Goal: Transaction & Acquisition: Purchase product/service

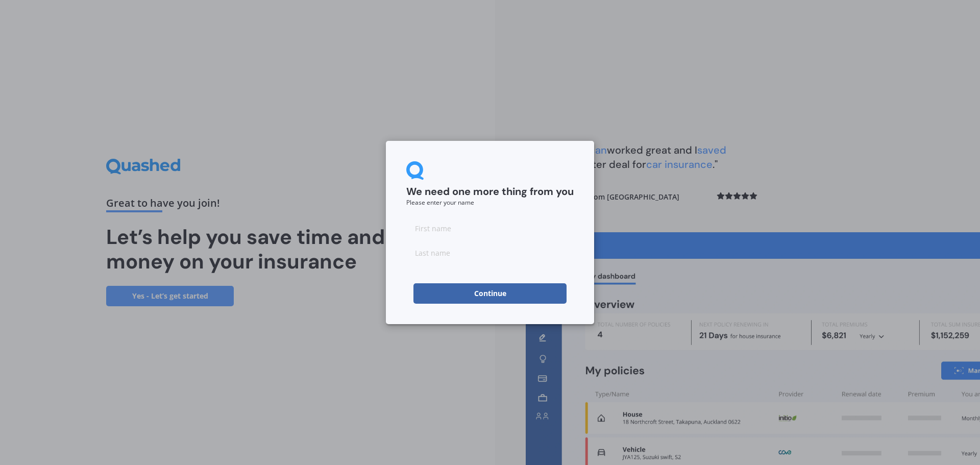
click at [457, 229] on input at bounding box center [489, 228] width 167 height 20
type input "[PERSON_NAME]"
click at [445, 247] on input at bounding box center [489, 252] width 167 height 20
type input "[PERSON_NAME]"
click at [489, 290] on button "Continue" at bounding box center [490, 293] width 153 height 20
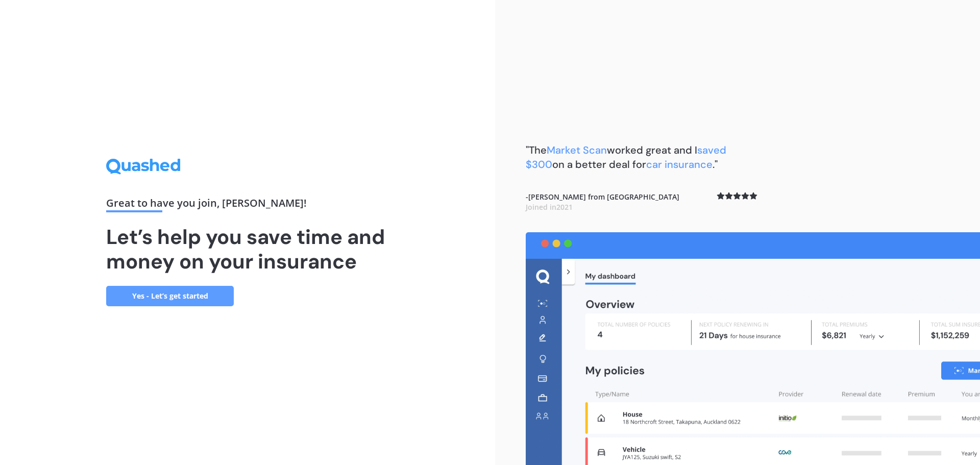
click at [179, 289] on link "Yes - Let’s get started" at bounding box center [170, 296] width 128 height 20
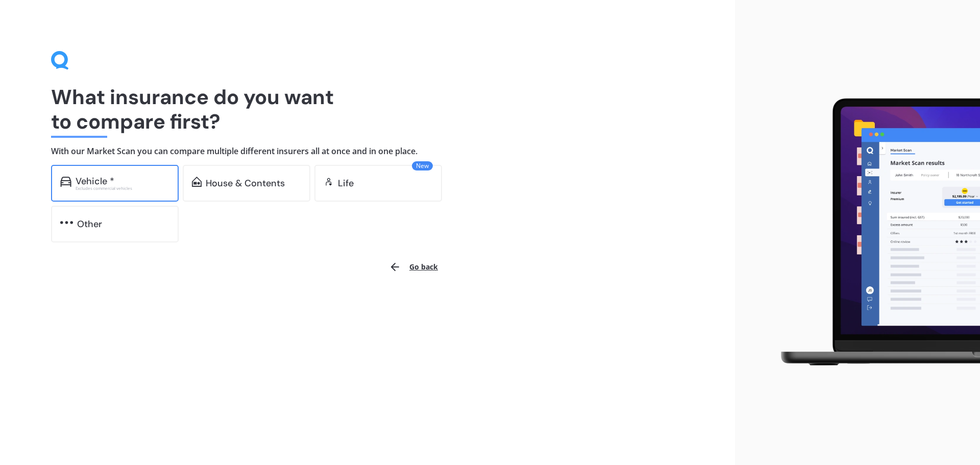
click at [124, 185] on div "Vehicle *" at bounding box center [123, 181] width 94 height 10
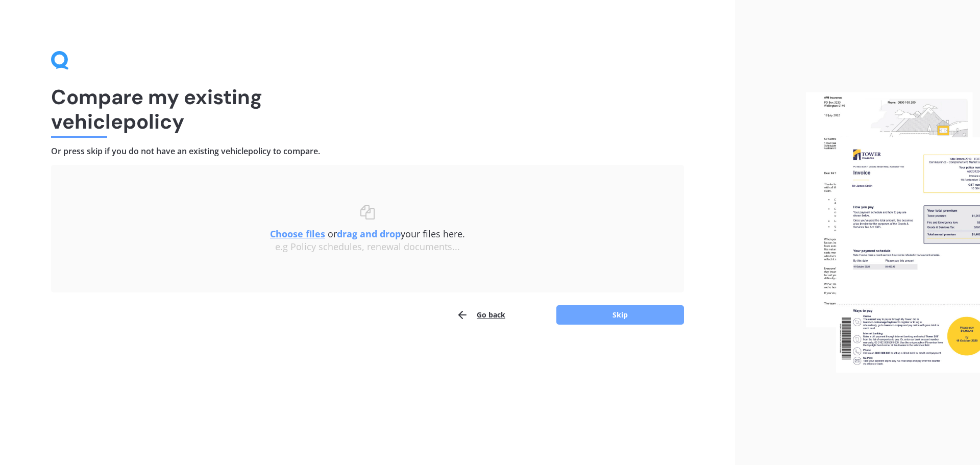
click at [639, 314] on button "Skip" at bounding box center [620, 314] width 128 height 19
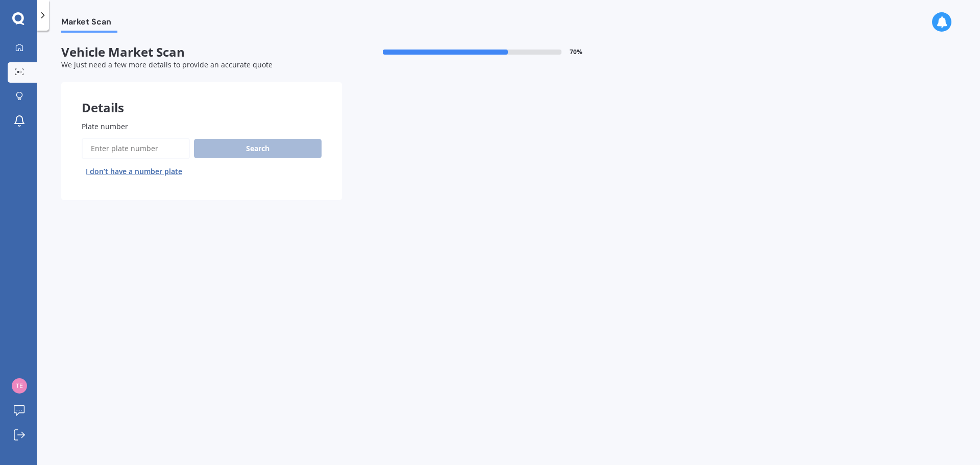
click at [119, 150] on input "Plate number" at bounding box center [136, 148] width 108 height 21
type input "nfb128"
click at [266, 148] on button "Search" at bounding box center [258, 148] width 128 height 19
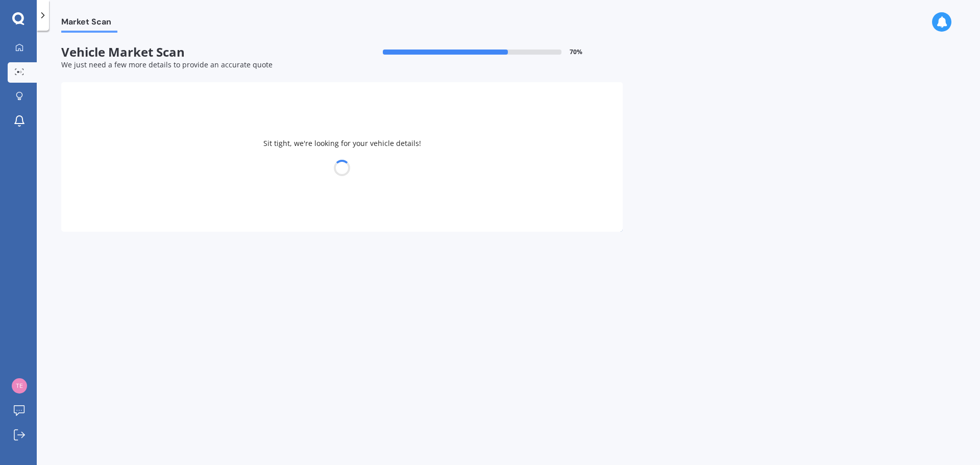
select select "HONDA"
select select "VEZEL"
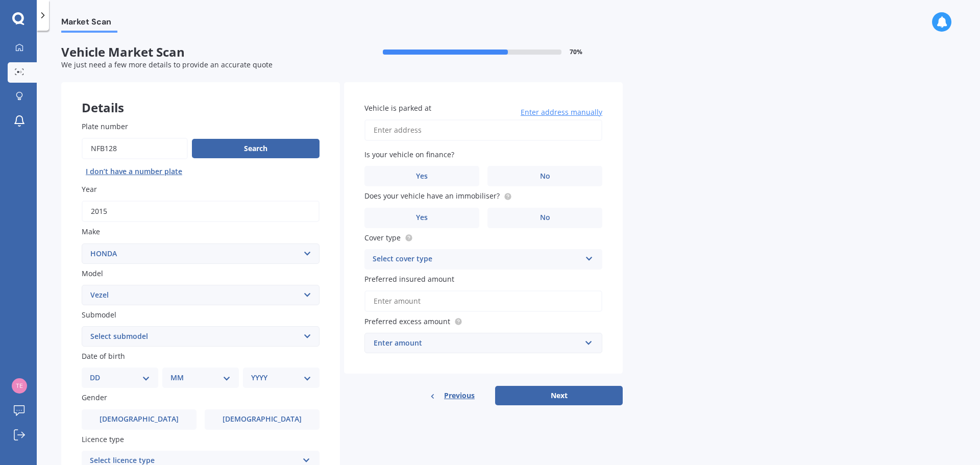
click at [402, 135] on input "Vehicle is parked at" at bounding box center [484, 129] width 238 height 21
type input "1 [PERSON_NAME][GEOGRAPHIC_DATA] 2010"
click at [545, 176] on span "No" at bounding box center [545, 176] width 10 height 9
click at [0, 0] on input "No" at bounding box center [0, 0] width 0 height 0
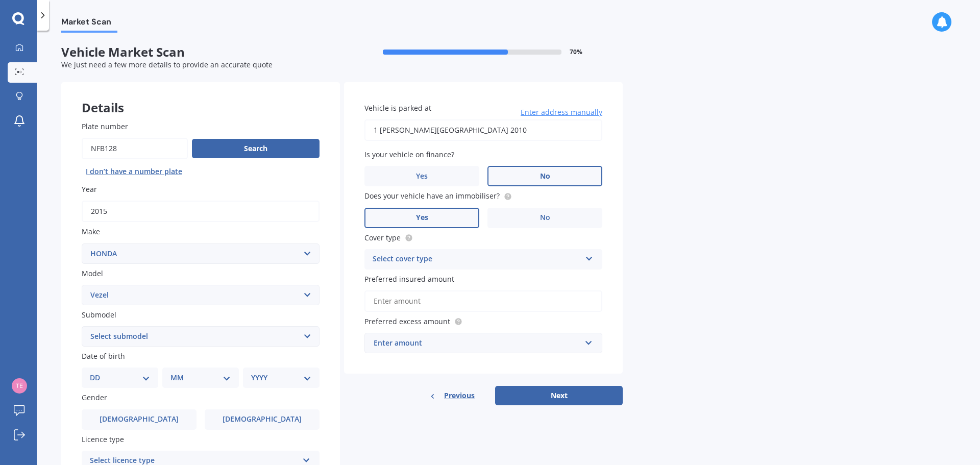
click at [447, 214] on label "Yes" at bounding box center [422, 218] width 115 height 20
click at [0, 0] on input "Yes" at bounding box center [0, 0] width 0 height 0
click at [410, 257] on div "Select cover type" at bounding box center [477, 259] width 208 height 12
click at [410, 280] on span "Comprehensive" at bounding box center [400, 279] width 54 height 10
click at [395, 299] on input "Preferred insured amount" at bounding box center [484, 300] width 238 height 21
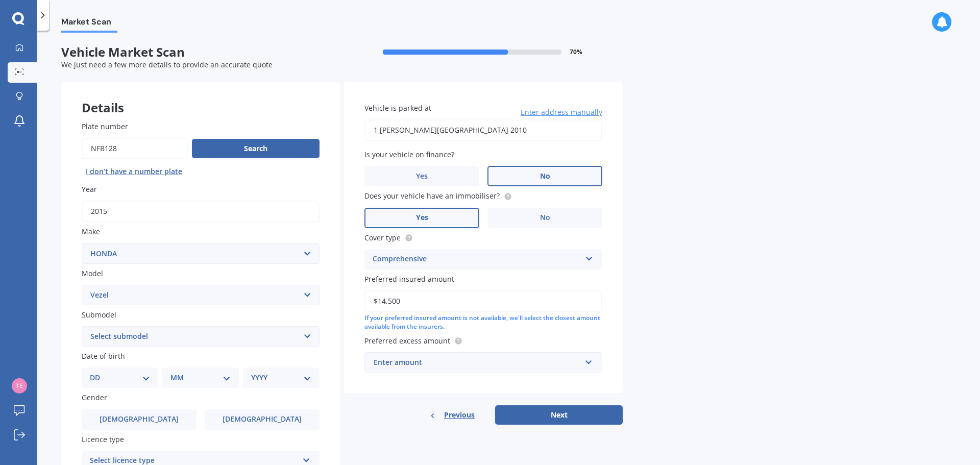
scroll to position [51, 0]
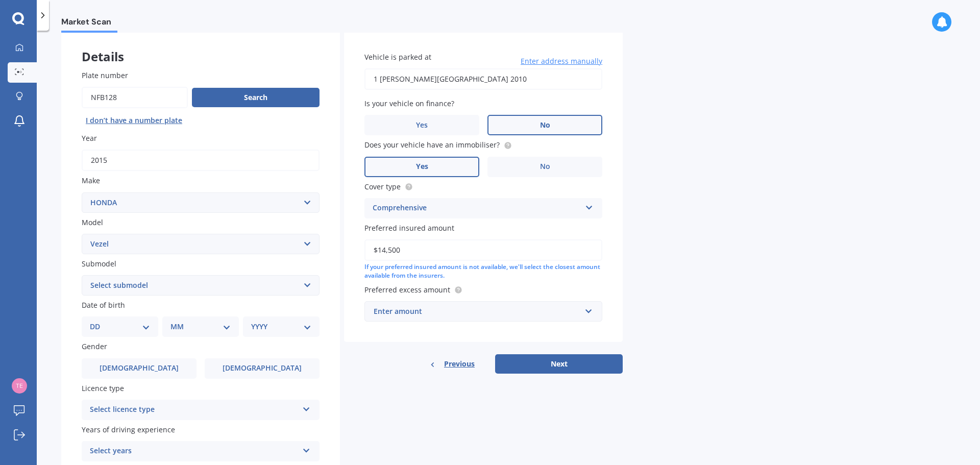
type input "$14,500"
click at [421, 309] on div "Enter amount" at bounding box center [477, 311] width 207 height 11
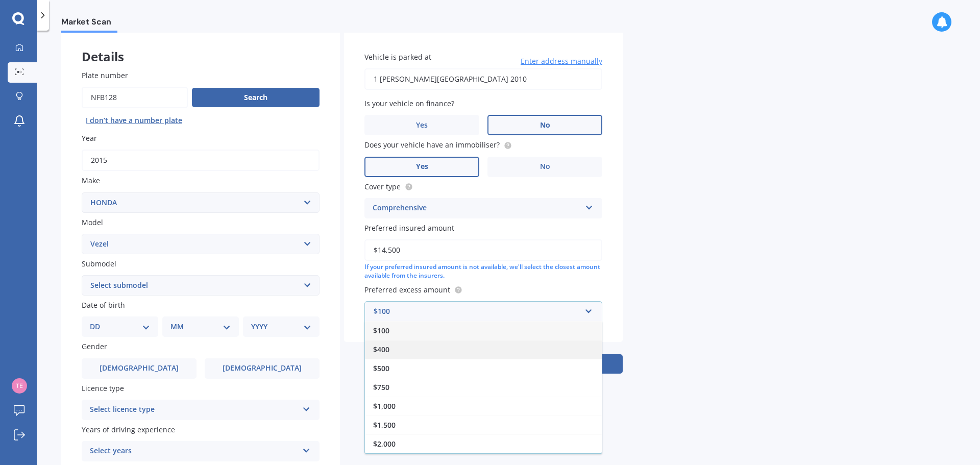
click at [389, 350] on span "$400" at bounding box center [381, 350] width 16 height 10
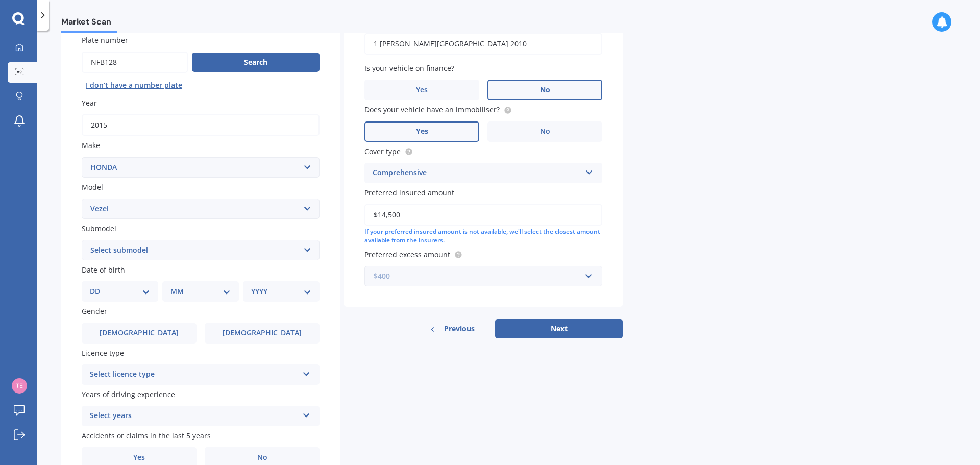
scroll to position [102, 0]
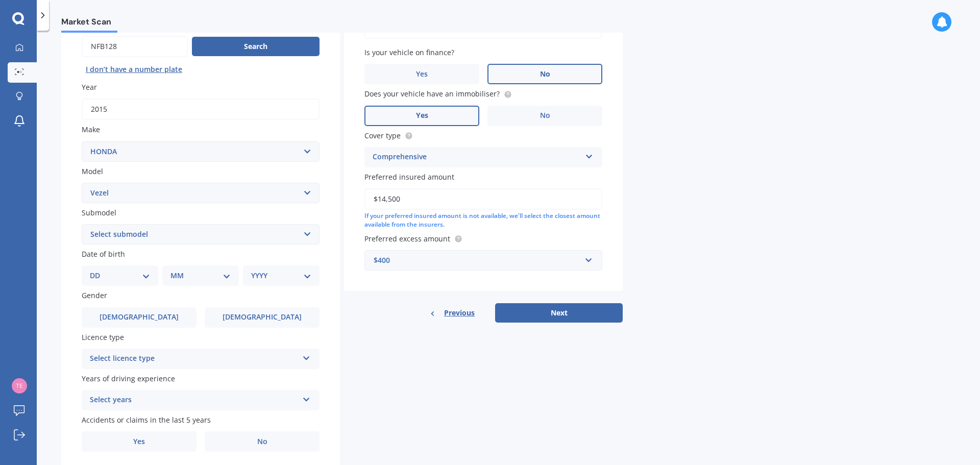
click at [143, 274] on select "DD 01 02 03 04 05 06 07 08 09 10 11 12 13 14 15 16 17 18 19 20 21 22 23 24 25 2…" at bounding box center [120, 275] width 60 height 11
select select "13"
click at [98, 270] on select "DD 01 02 03 04 05 06 07 08 09 10 11 12 13 14 15 16 17 18 19 20 21 22 23 24 25 2…" at bounding box center [120, 275] width 60 height 11
click at [186, 274] on select "MM 01 02 03 04 05 06 07 08 09 10 11 12" at bounding box center [203, 275] width 56 height 11
select select "09"
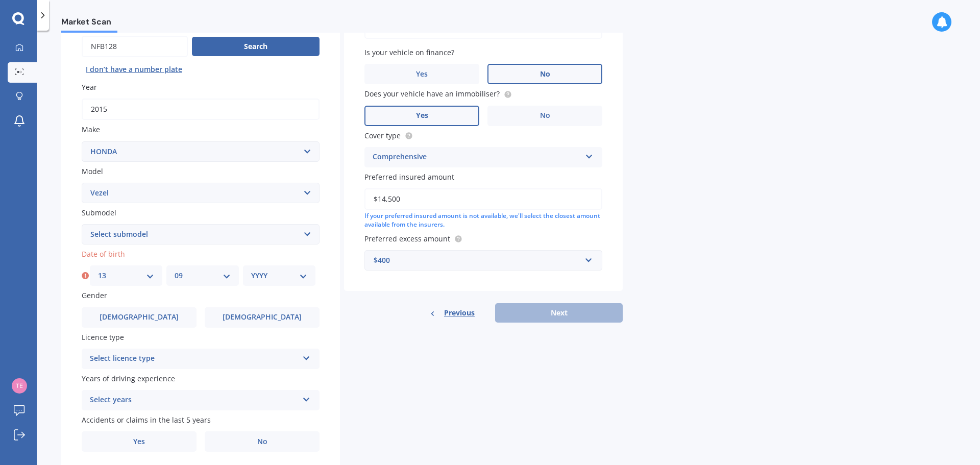
click at [175, 270] on select "MM 01 02 03 04 05 06 07 08 09 10 11 12" at bounding box center [203, 275] width 56 height 11
click at [259, 277] on select "YYYY 2025 2024 2023 2022 2021 2020 2019 2018 2017 2016 2015 2014 2013 2012 2011…" at bounding box center [279, 275] width 56 height 11
select select "1976"
click at [251, 270] on select "YYYY 2025 2024 2023 2022 2021 2020 2019 2018 2017 2016 2015 2014 2013 2012 2011…" at bounding box center [279, 275] width 56 height 11
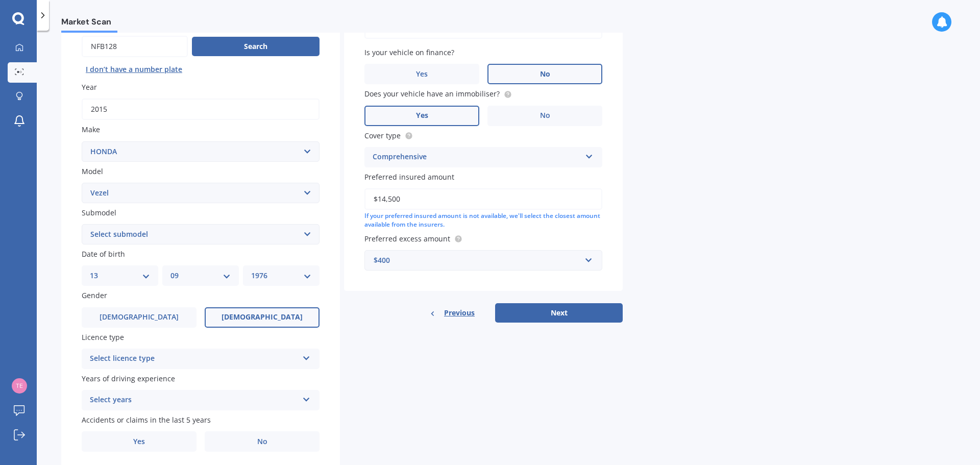
click at [271, 314] on span "[DEMOGRAPHIC_DATA]" at bounding box center [262, 317] width 81 height 9
click at [0, 0] on input "[DEMOGRAPHIC_DATA]" at bounding box center [0, 0] width 0 height 0
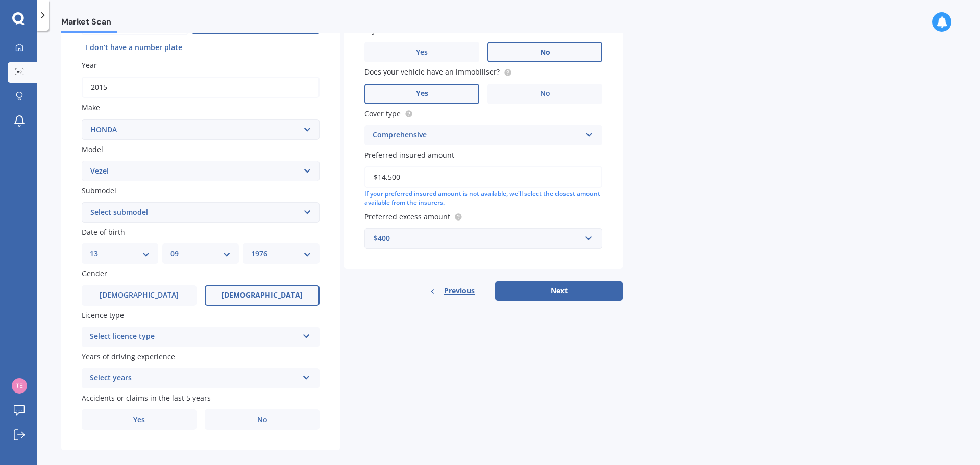
scroll to position [136, 0]
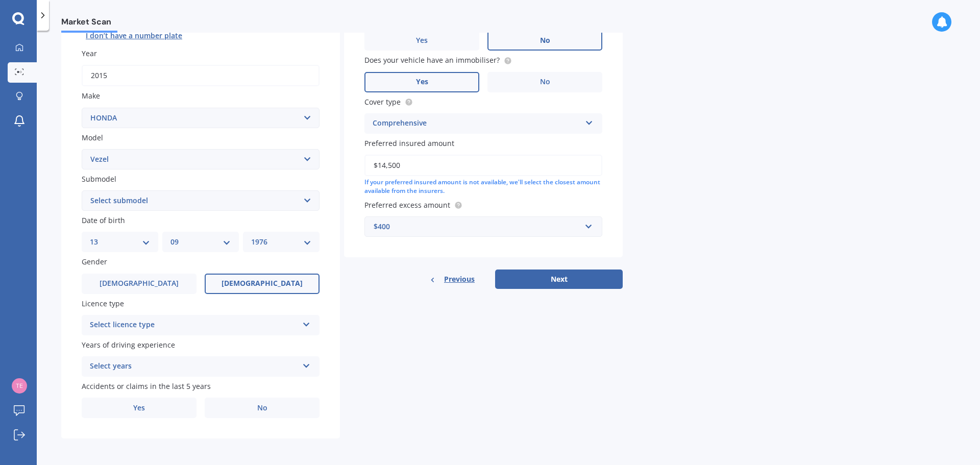
click at [144, 320] on div "Select licence type" at bounding box center [194, 325] width 208 height 12
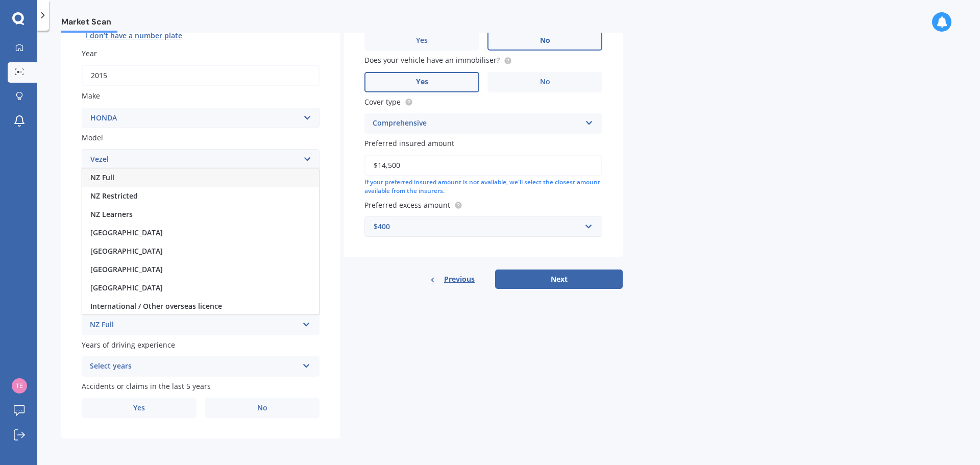
click at [117, 176] on div "NZ Full" at bounding box center [200, 177] width 237 height 18
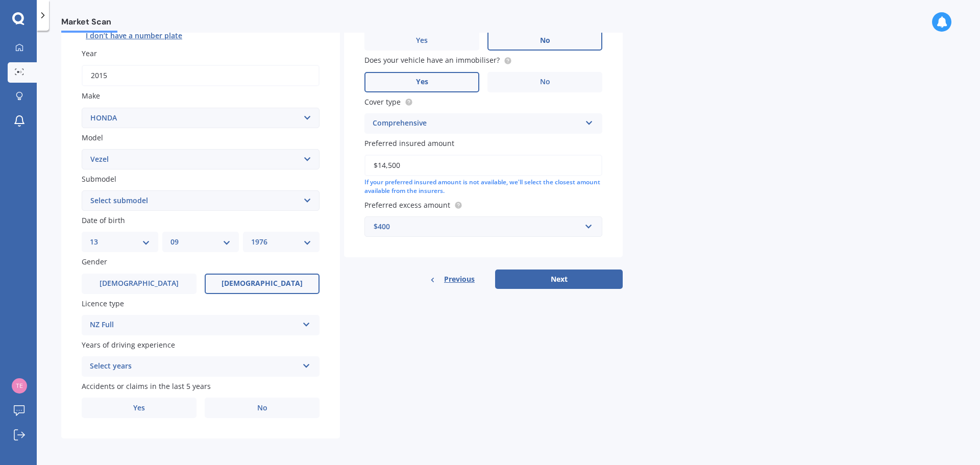
click at [217, 360] on div "Select years" at bounding box center [194, 366] width 208 height 12
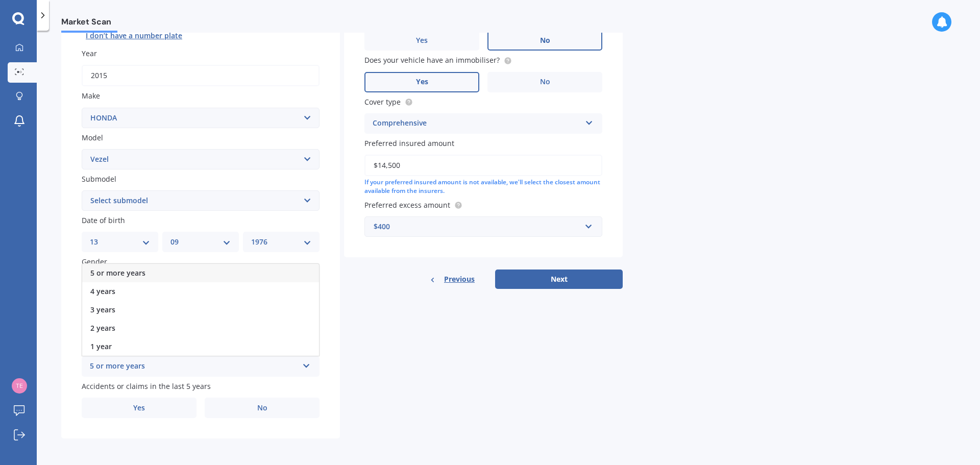
click at [150, 276] on div "5 or more years" at bounding box center [200, 273] width 237 height 18
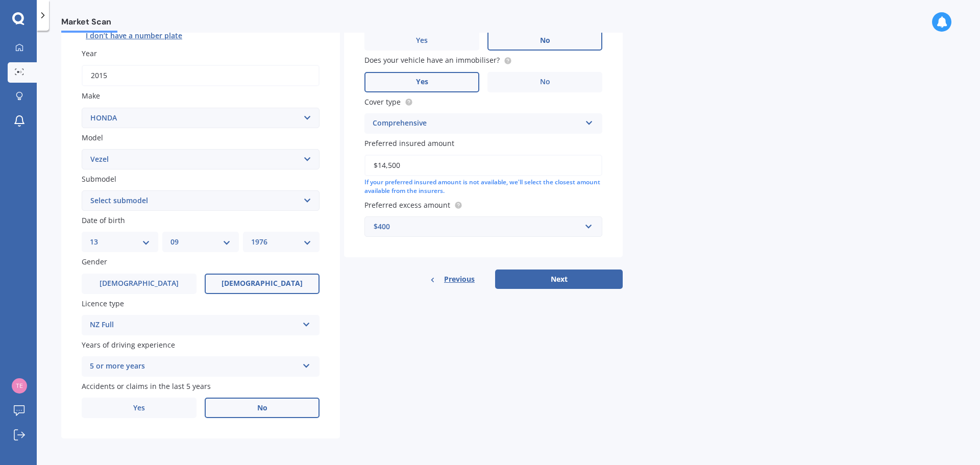
click at [269, 404] on label "No" at bounding box center [262, 408] width 115 height 20
click at [0, 0] on input "No" at bounding box center [0, 0] width 0 height 0
click at [562, 276] on button "Next" at bounding box center [559, 279] width 128 height 19
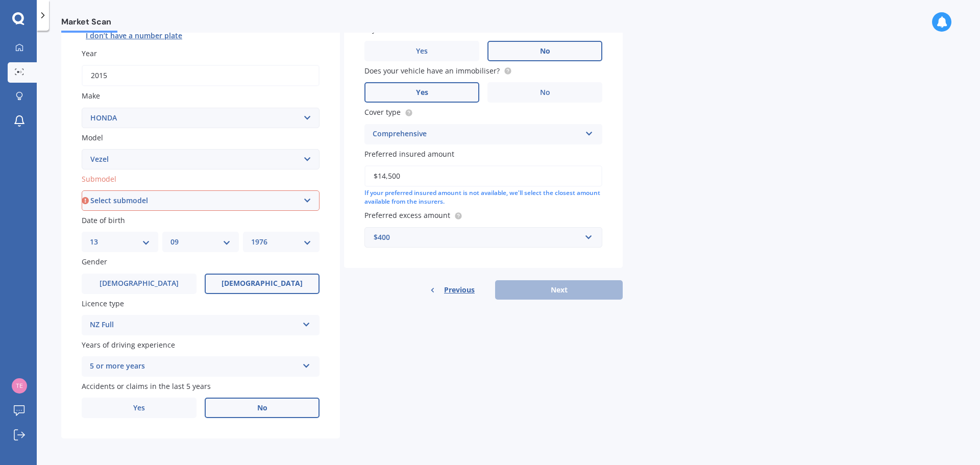
click at [153, 198] on select "Select submodel Hatchback Petrol Hybrid Hybrid 4WD" at bounding box center [201, 200] width 238 height 20
select select "HYBRID"
click at [82, 190] on select "Select submodel Hatchback Petrol Hybrid Hybrid 4WD" at bounding box center [201, 200] width 238 height 20
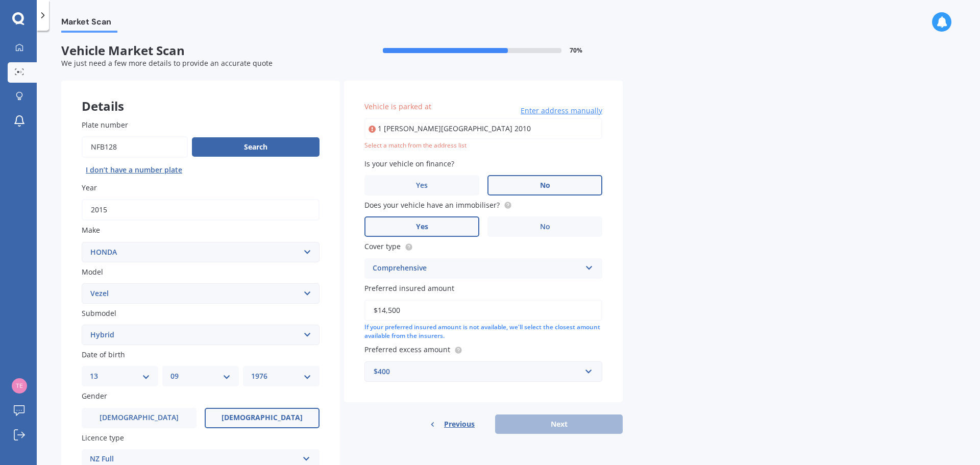
scroll to position [0, 0]
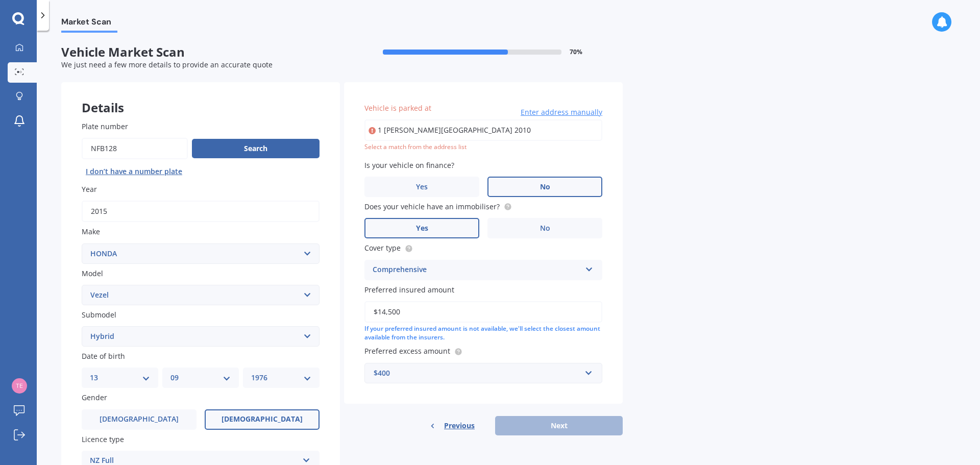
click at [560, 132] on input "1 [PERSON_NAME][GEOGRAPHIC_DATA] 2010" at bounding box center [484, 129] width 238 height 21
type input "[STREET_ADDRESS][PERSON_NAME] 2010"
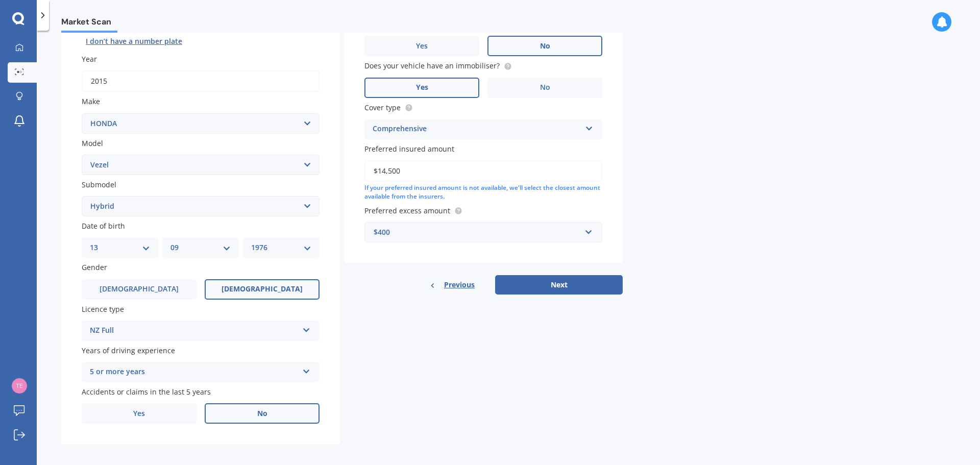
scroll to position [136, 0]
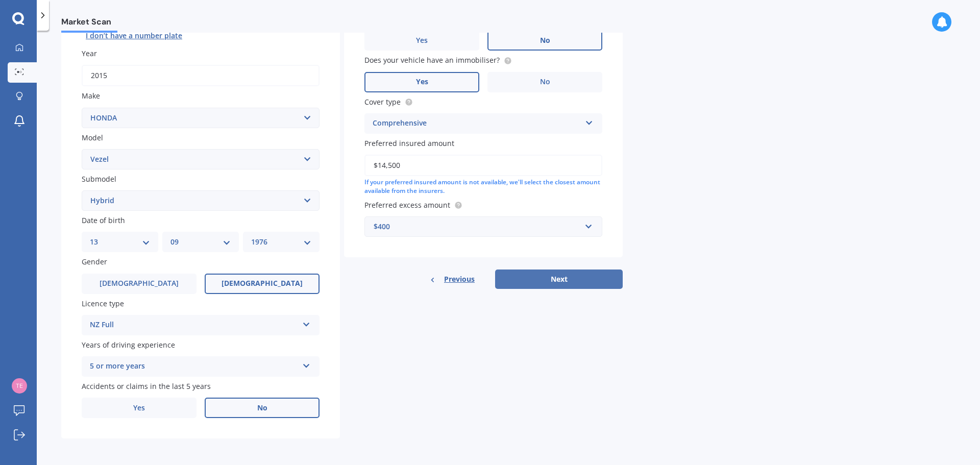
click at [559, 284] on button "Next" at bounding box center [559, 279] width 128 height 19
select select "13"
select select "09"
select select "1976"
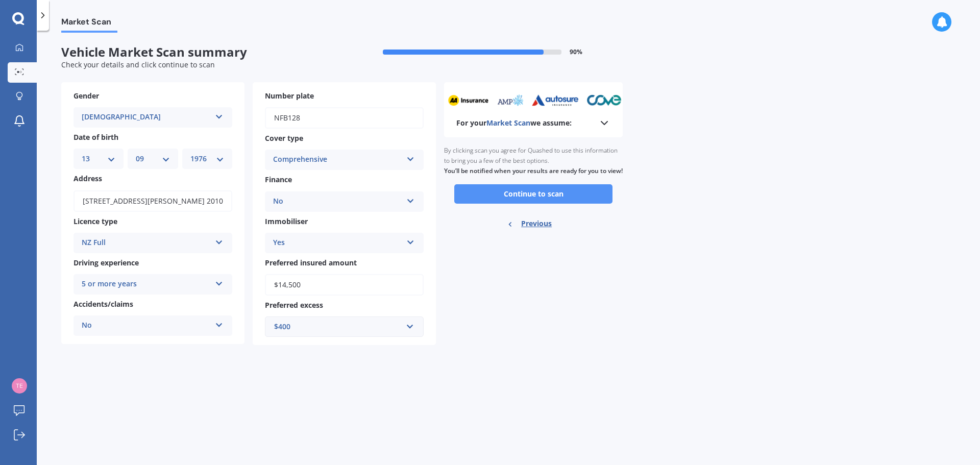
click at [534, 201] on button "Continue to scan" at bounding box center [533, 193] width 158 height 19
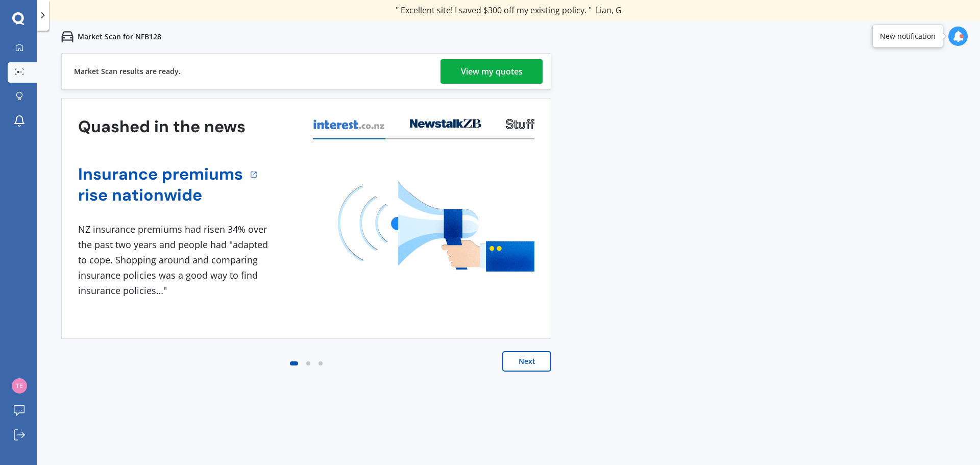
click at [483, 74] on div "View my quotes" at bounding box center [492, 71] width 62 height 25
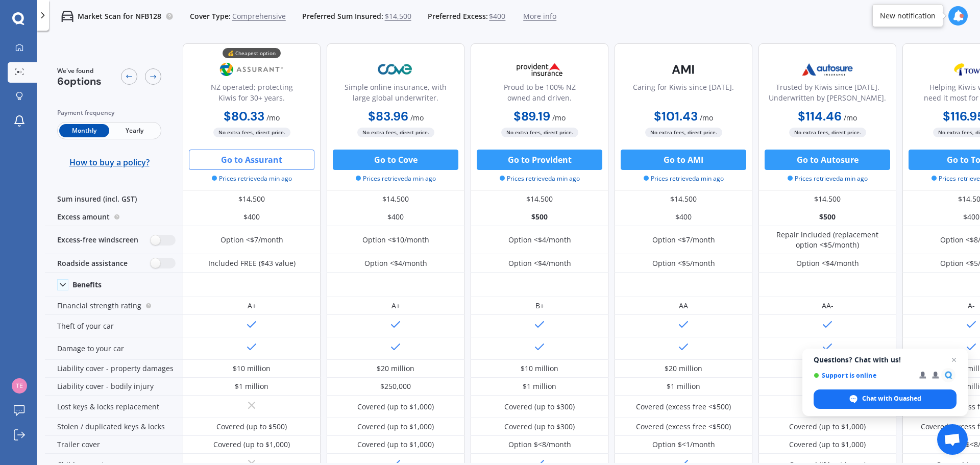
click at [237, 160] on button "Go to Assurant" at bounding box center [252, 160] width 126 height 20
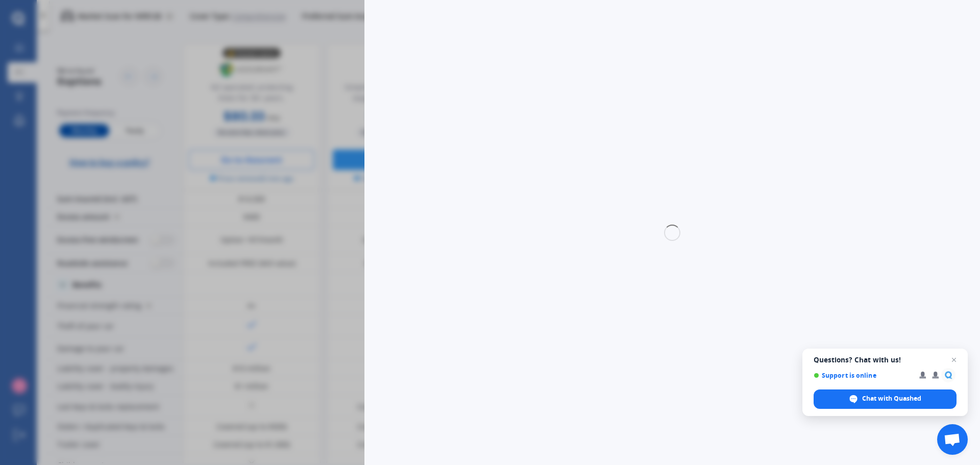
select select "Monthly"
select select "full"
select select "0"
select select "Howick / [GEOGRAPHIC_DATA] / Beachlands"
select select "HONDA"
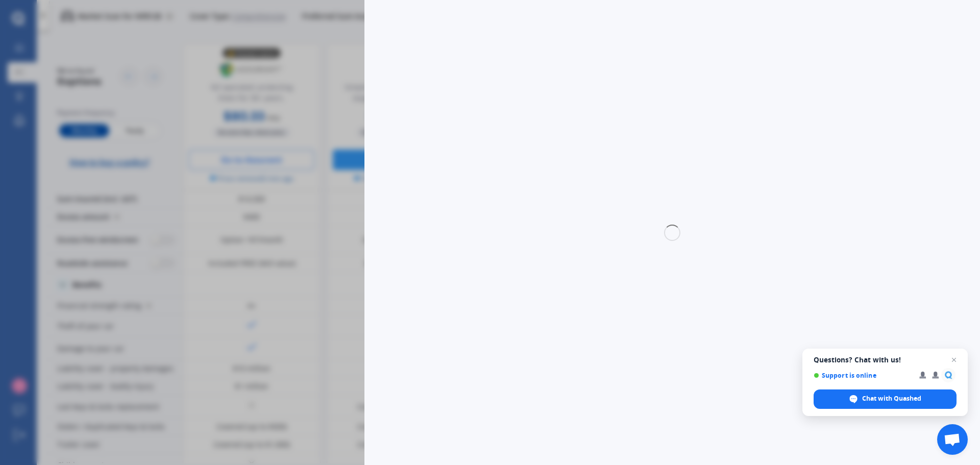
select select "VEZEL"
select select "HYBRID"
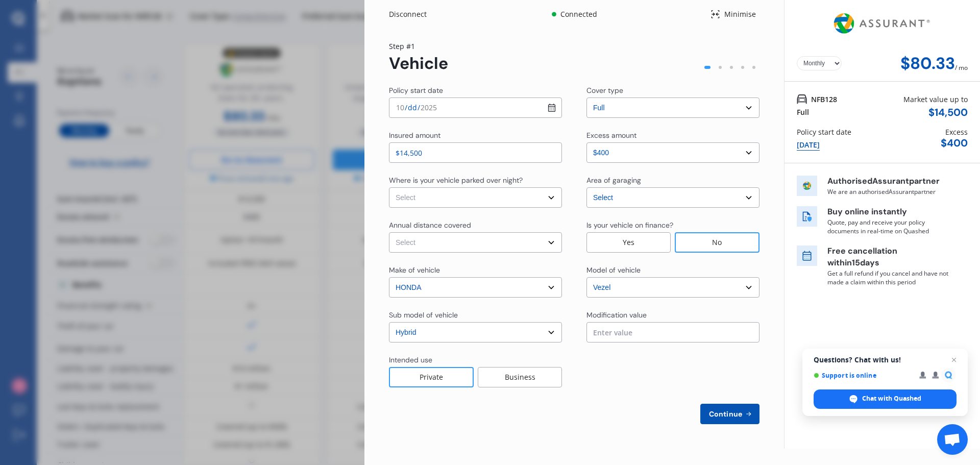
click at [555, 109] on input "[DATE]" at bounding box center [475, 108] width 173 height 20
type input "[DATE]"
drag, startPoint x: 434, startPoint y: 151, endPoint x: 367, endPoint y: 145, distance: 67.6
click at [367, 145] on div "Yearly Monthly $80.33 / mo Step # 1 Vehicle Policy start date [DATE] Cover type…" at bounding box center [575, 239] width 420 height 420
type input "$16,350"
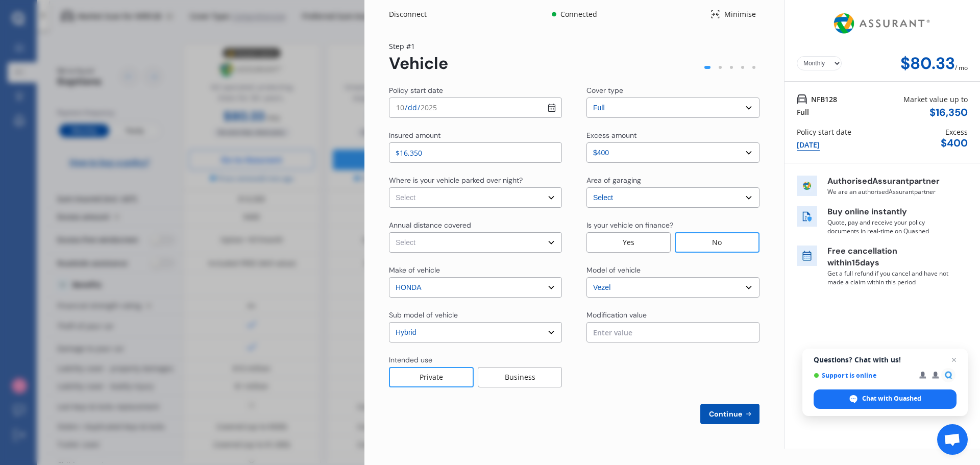
click at [656, 148] on select "Select excess amount $400 $900 $1,400" at bounding box center [673, 152] width 173 height 20
click at [587, 142] on select "Select excess amount $400 $900 $1,400" at bounding box center [673, 152] width 173 height 20
click at [466, 190] on select "Select In a garage On own property On street or road" at bounding box center [475, 197] width 173 height 20
select select "In a garage"
click at [389, 187] on select "Select In a garage On own property On street or road" at bounding box center [475, 197] width 173 height 20
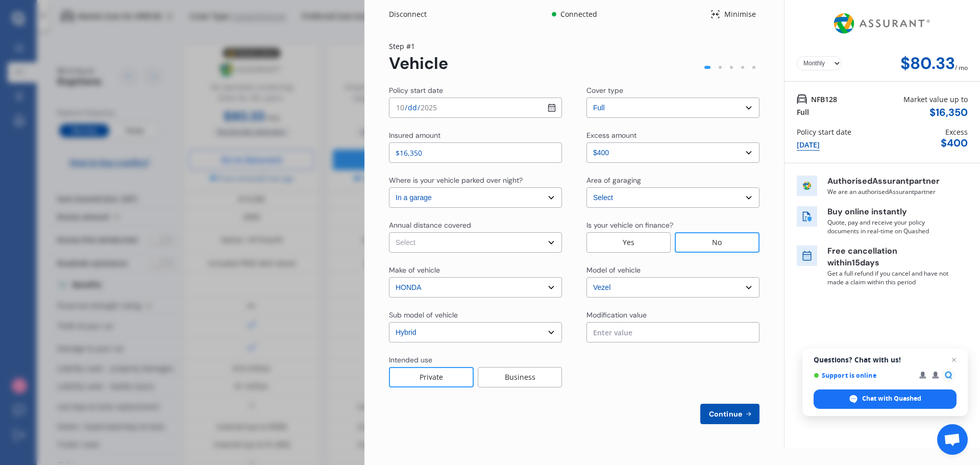
click at [461, 245] on select "Select Low (less than 15,000km per year) Average (15,000-30,000km per year) Hig…" at bounding box center [475, 242] width 173 height 20
click at [389, 232] on select "Select Low (less than 15,000km per year) Average (15,000-30,000km per year) Hig…" at bounding box center [475, 242] width 173 height 20
click at [555, 241] on select "Select Low (less than 15,000km per year) Average (15,000-30,000km per year) Hig…" at bounding box center [475, 242] width 173 height 20
select select "15000"
click at [389, 232] on select "Select Low (less than 15,000km per year) Average (15,000-30,000km per year) Hig…" at bounding box center [475, 242] width 173 height 20
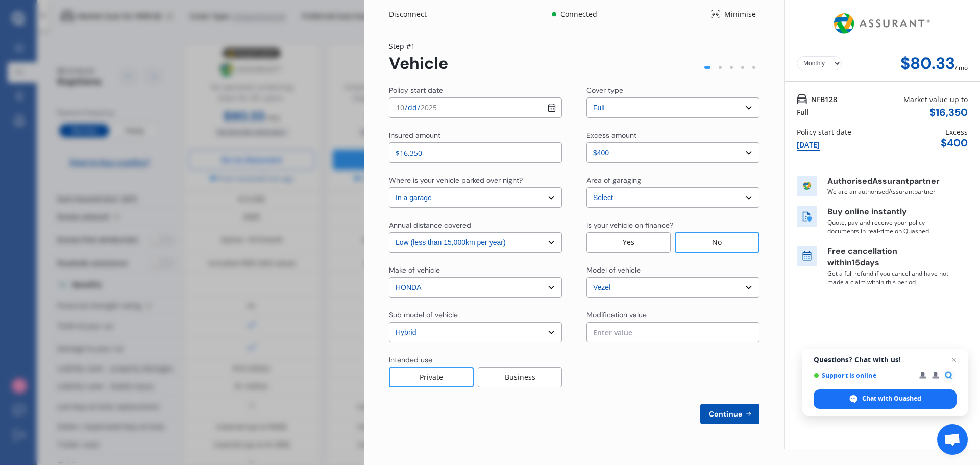
click at [731, 413] on span "Continue" at bounding box center [725, 414] width 37 height 8
select select "Miss"
select select "13"
select select "09"
select select "1976"
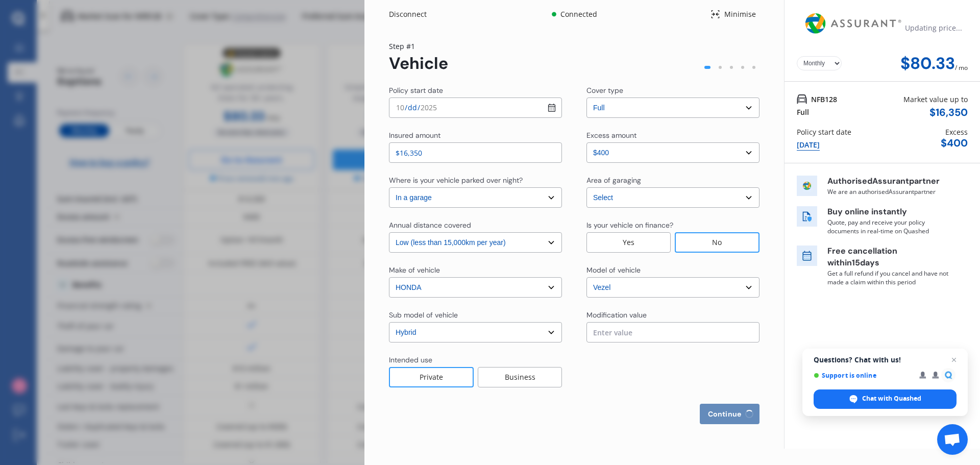
select select "full"
select select "more than 4 years"
select select "[GEOGRAPHIC_DATA]"
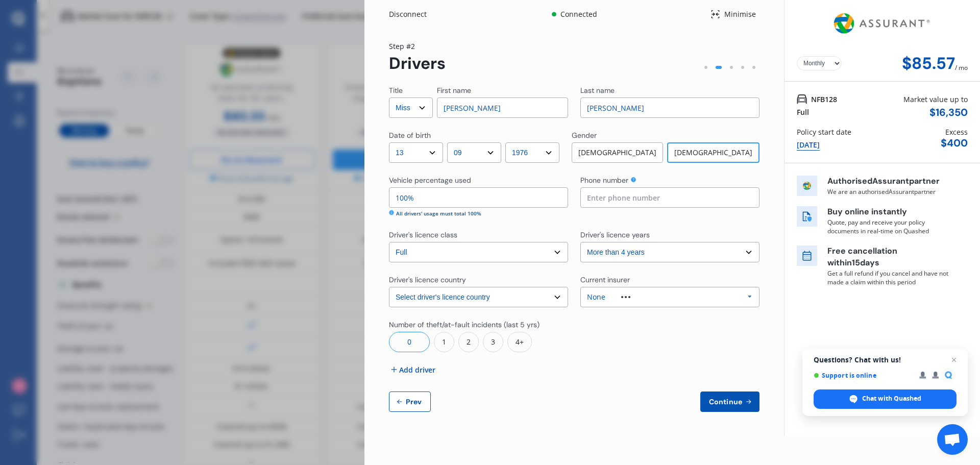
click at [838, 63] on select "Yearly Monthly" at bounding box center [819, 63] width 45 height 14
click at [797, 56] on select "Yearly Monthly" at bounding box center [819, 63] width 45 height 14
click at [836, 62] on select "Yearly Monthly" at bounding box center [819, 63] width 45 height 14
select select "Monthly"
click at [797, 56] on select "Yearly Monthly" at bounding box center [819, 63] width 45 height 14
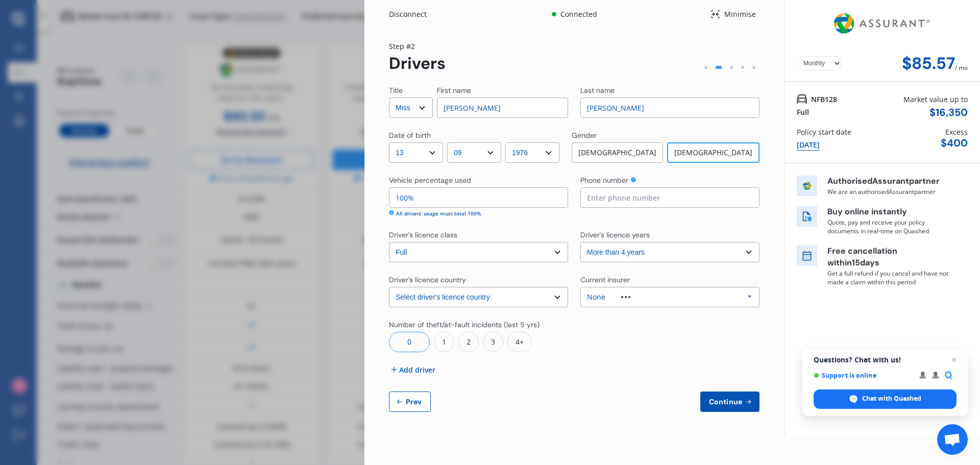
click at [608, 201] on input at bounding box center [669, 197] width 179 height 20
type input "0210691284"
click at [642, 249] on select "Select driver's licence years Less than 1 year 1-2 years 2-4 years More than 4 …" at bounding box center [669, 252] width 179 height 20
click at [580, 242] on select "Select driver's licence years Less than 1 year 1-2 years 2-4 years More than 4 …" at bounding box center [669, 252] width 179 height 20
click at [597, 295] on div "None" at bounding box center [596, 297] width 18 height 7
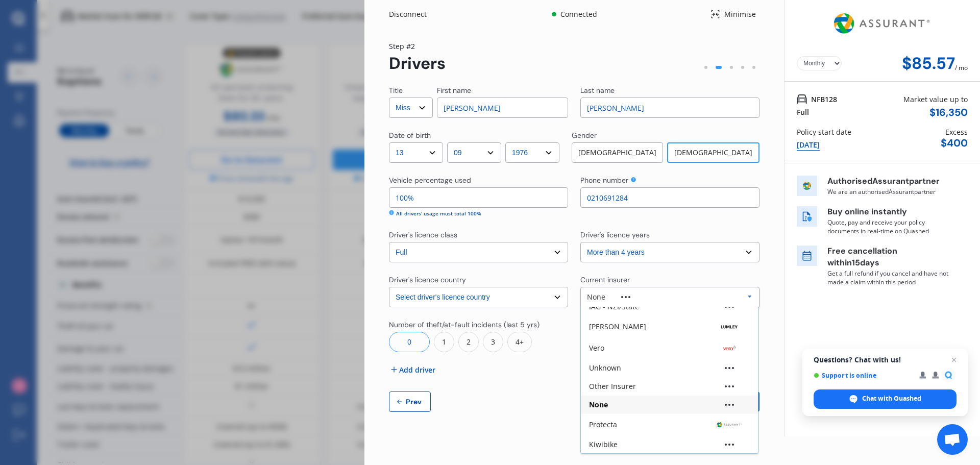
scroll to position [68, 0]
click at [610, 382] on div "Other Insurer" at bounding box center [612, 385] width 47 height 7
click at [727, 404] on span "Continue" at bounding box center [725, 402] width 37 height 8
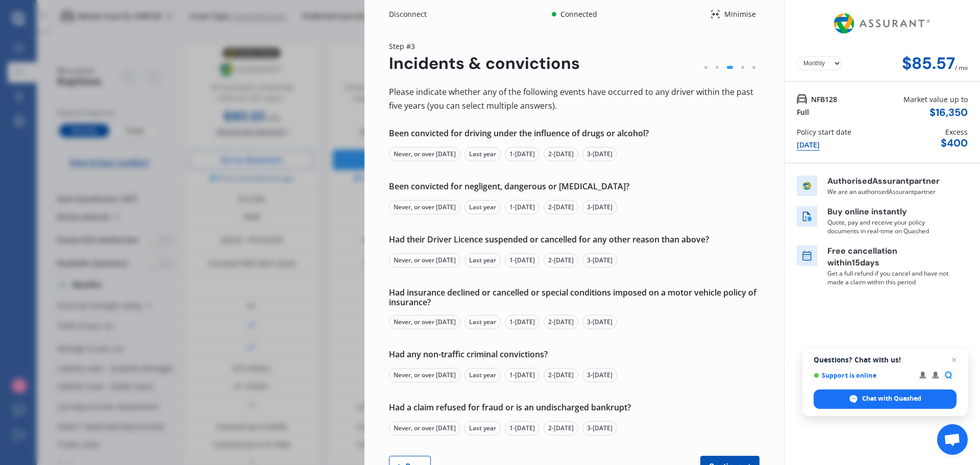
scroll to position [36, 0]
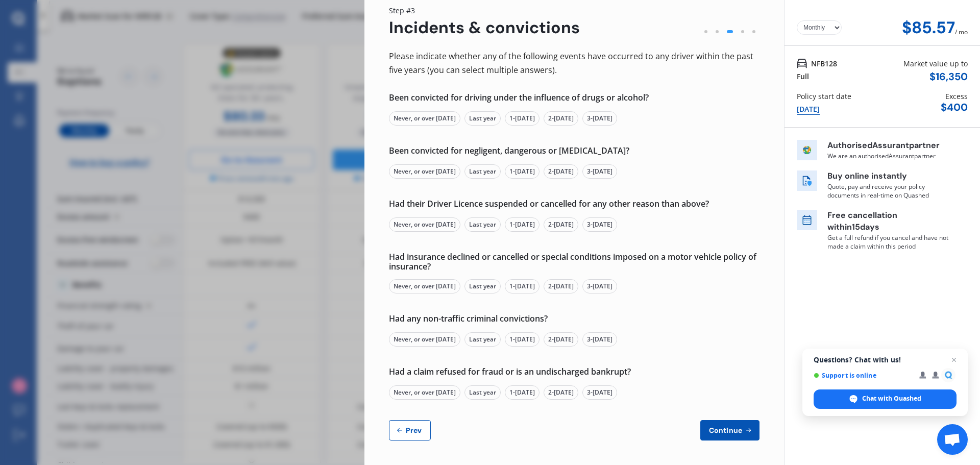
click at [411, 120] on div "Never, or over [DATE]" at bounding box center [424, 118] width 71 height 14
click at [411, 172] on div "Never, or over [DATE]" at bounding box center [424, 171] width 71 height 14
click at [423, 225] on div "Never, or over [DATE]" at bounding box center [424, 224] width 71 height 14
click at [416, 288] on div "Never, or over [DATE]" at bounding box center [424, 286] width 71 height 14
click at [420, 336] on div "Never, or over [DATE]" at bounding box center [424, 339] width 71 height 14
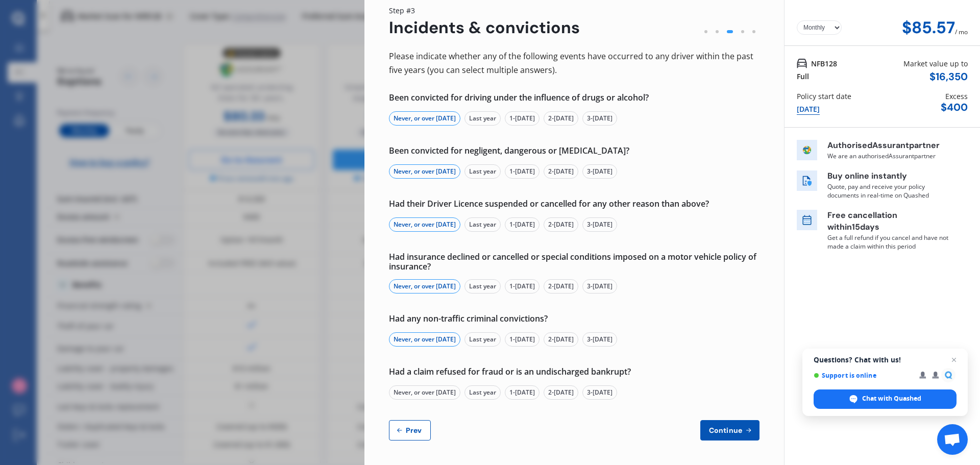
click at [420, 391] on div "Never, or over [DATE]" at bounding box center [424, 392] width 71 height 14
click at [729, 432] on span "Continue" at bounding box center [725, 430] width 37 height 8
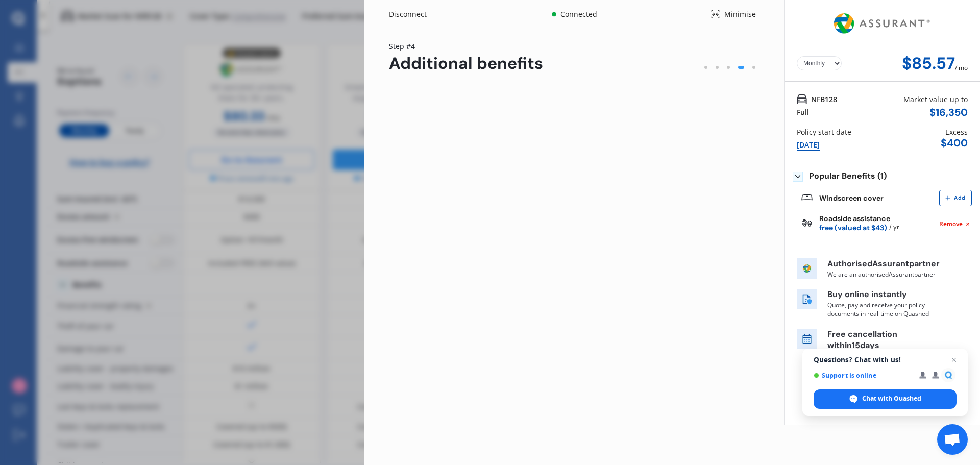
scroll to position [0, 0]
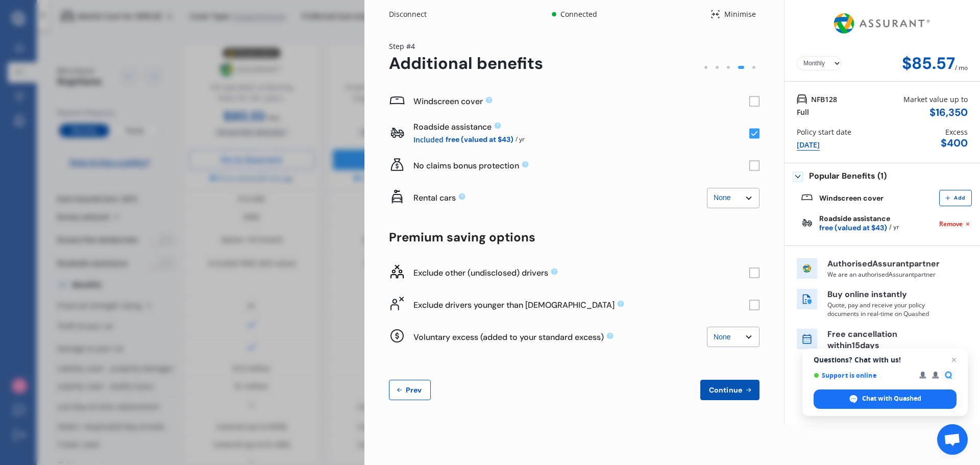
click at [756, 103] on rect at bounding box center [754, 101] width 10 height 10
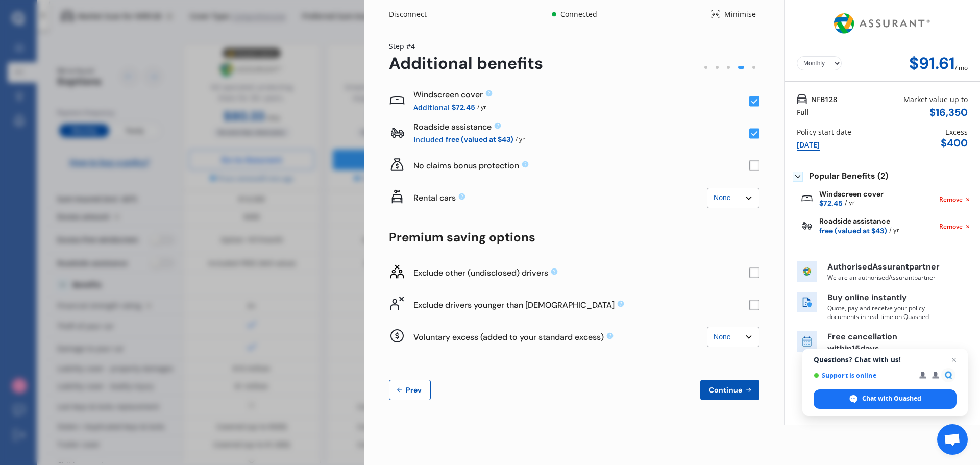
click at [756, 167] on rect at bounding box center [754, 166] width 10 height 10
click at [758, 164] on rect at bounding box center [754, 166] width 10 height 10
click at [746, 196] on select "None $2,500 $5,000" at bounding box center [733, 198] width 53 height 20
select select "2500.00"
click at [707, 188] on select "None $2,500 $5,000" at bounding box center [733, 198] width 53 height 20
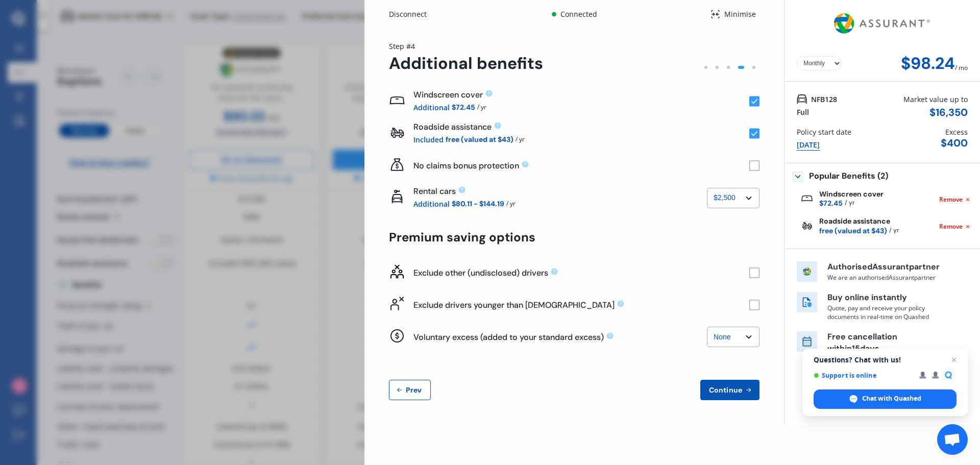
click at [754, 274] on rect at bounding box center [754, 273] width 10 height 10
click at [754, 274] on icon at bounding box center [754, 273] width 7 height 5
click at [754, 274] on rect at bounding box center [754, 273] width 10 height 10
click at [751, 307] on rect at bounding box center [754, 305] width 10 height 10
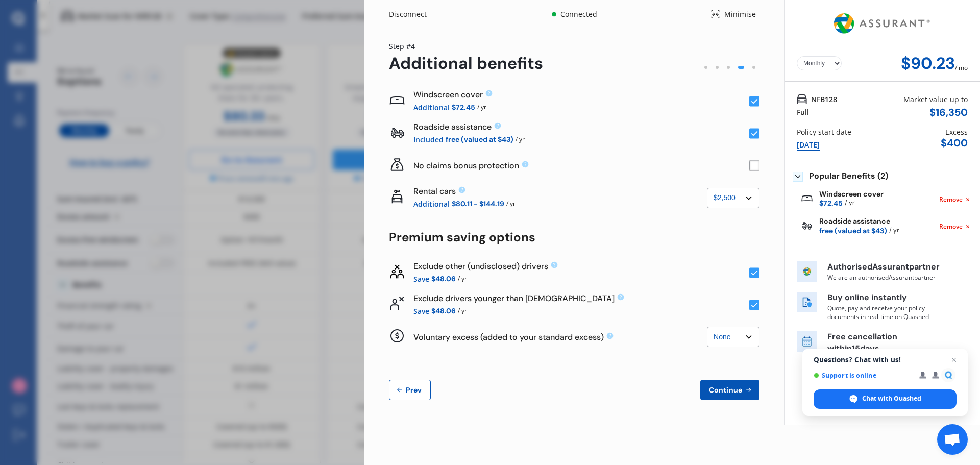
click at [732, 387] on span "Continue" at bounding box center [725, 390] width 37 height 8
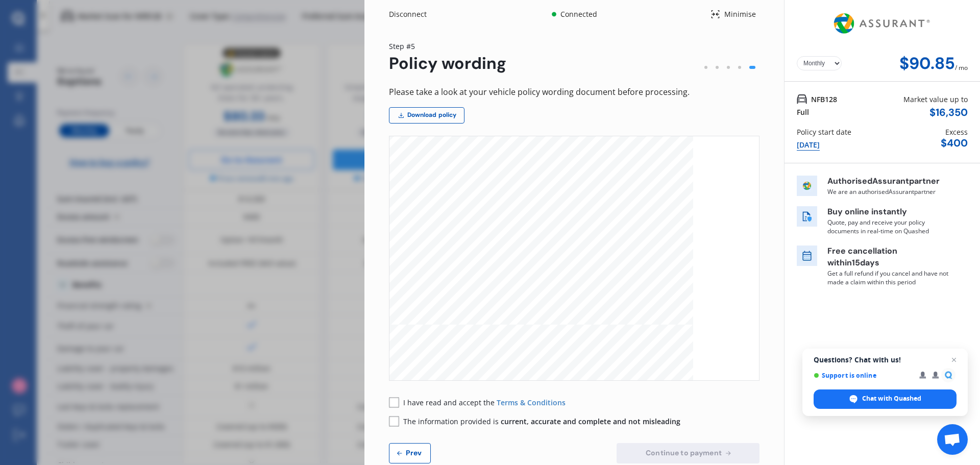
scroll to position [2348, 0]
click at [416, 12] on div "Disconnect" at bounding box center [413, 14] width 49 height 10
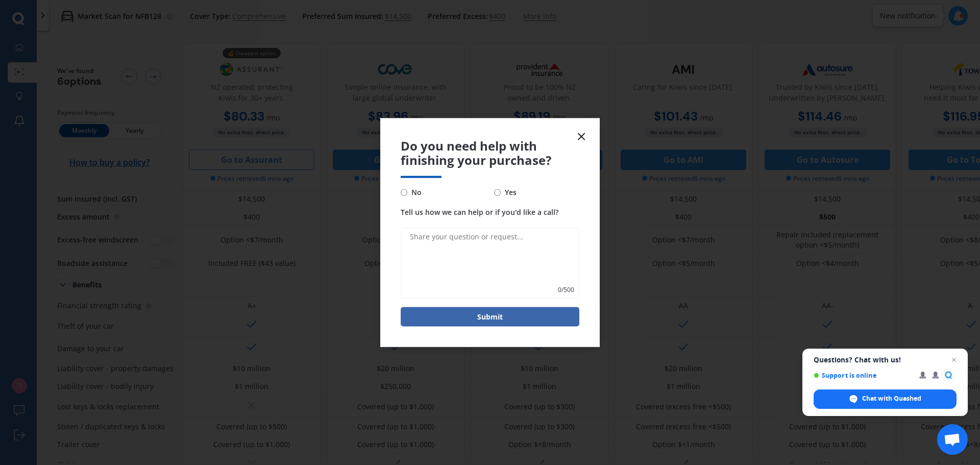
click at [407, 192] on input "No" at bounding box center [404, 192] width 7 height 7
radio input "true"
click at [486, 315] on button "Submit" at bounding box center [490, 316] width 179 height 19
click at [418, 241] on textarea "Tell us how we can help or if you'd like a call?" at bounding box center [490, 263] width 179 height 71
type textarea "Premium works out too expensive when you start to add things"
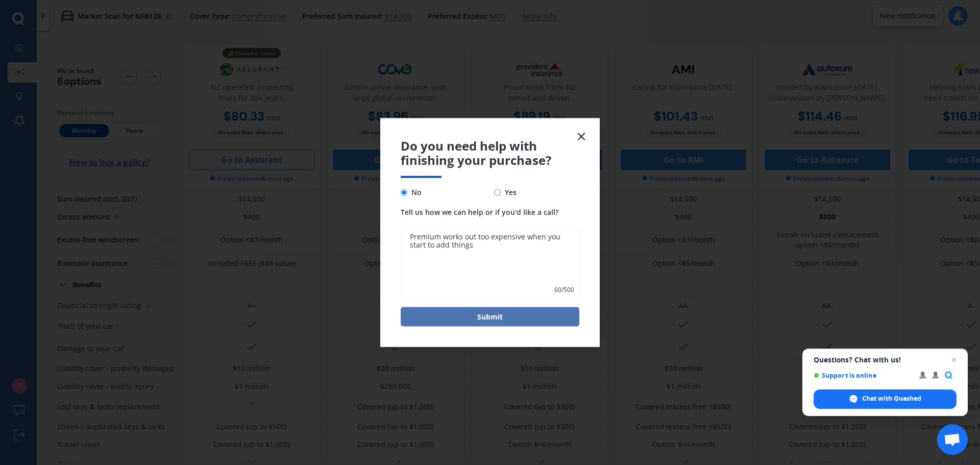
click at [477, 315] on button "Submit" at bounding box center [490, 316] width 179 height 19
